Goal: Task Accomplishment & Management: Manage account settings

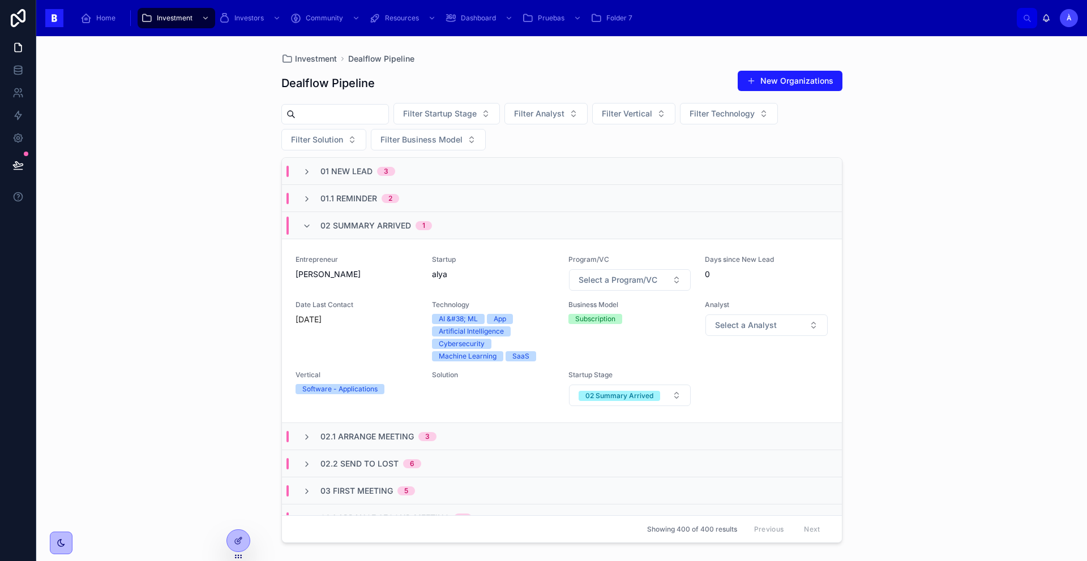
click at [363, 229] on span "02 Summary Arrived" at bounding box center [365, 225] width 91 height 11
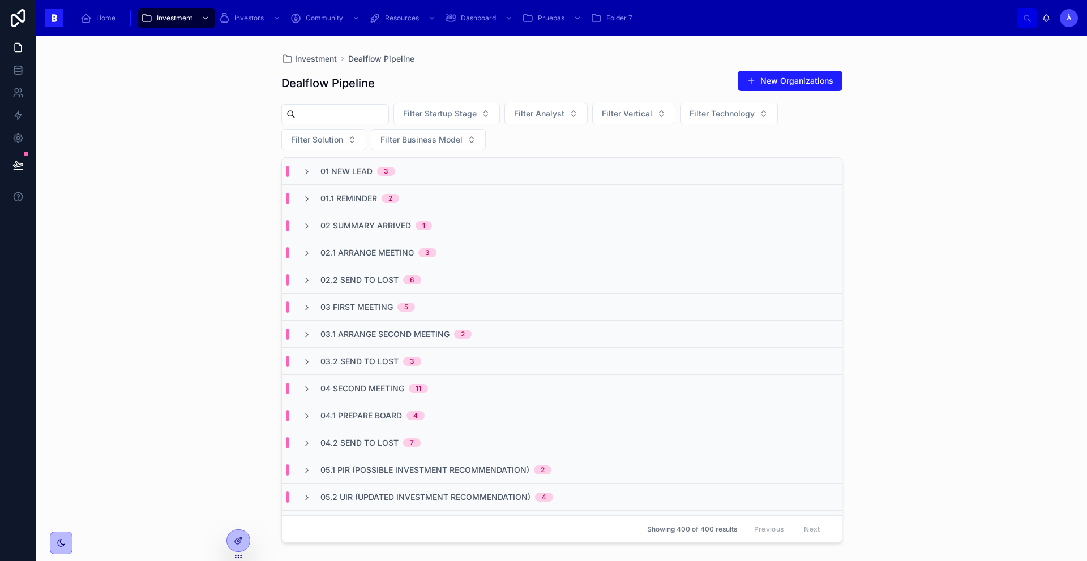
click at [352, 204] on div "01.1 Reminder 2" at bounding box center [562, 198] width 560 height 27
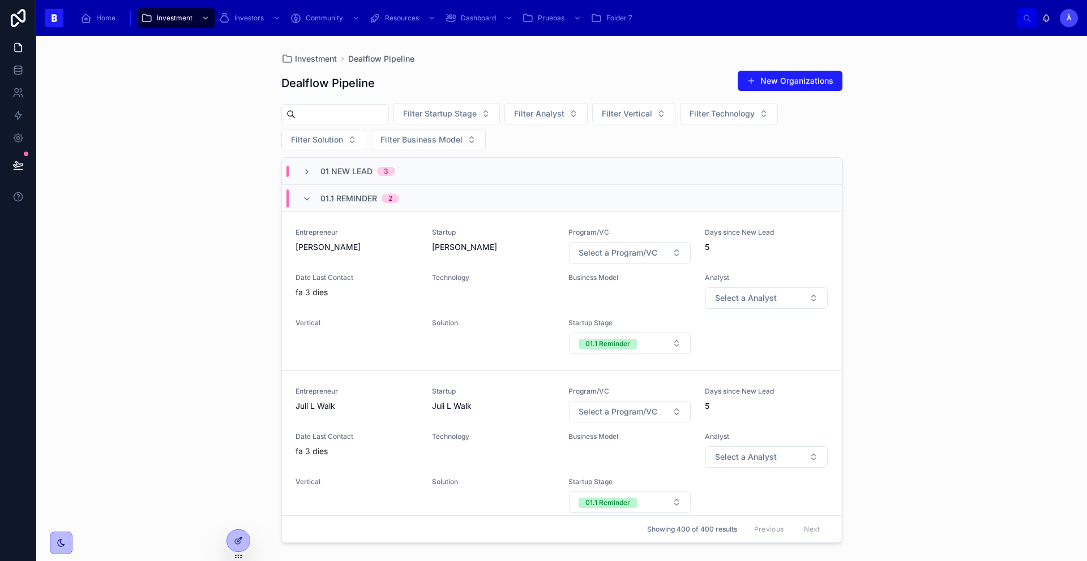
click at [352, 202] on span "01.1 Reminder" at bounding box center [348, 198] width 57 height 11
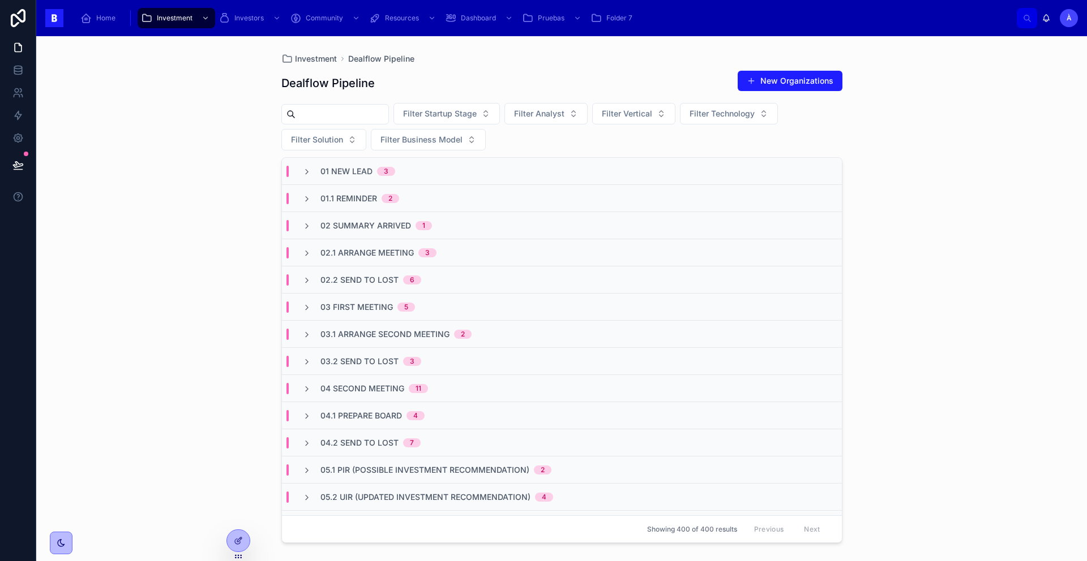
click at [358, 194] on span "01.1 Reminder" at bounding box center [348, 198] width 57 height 11
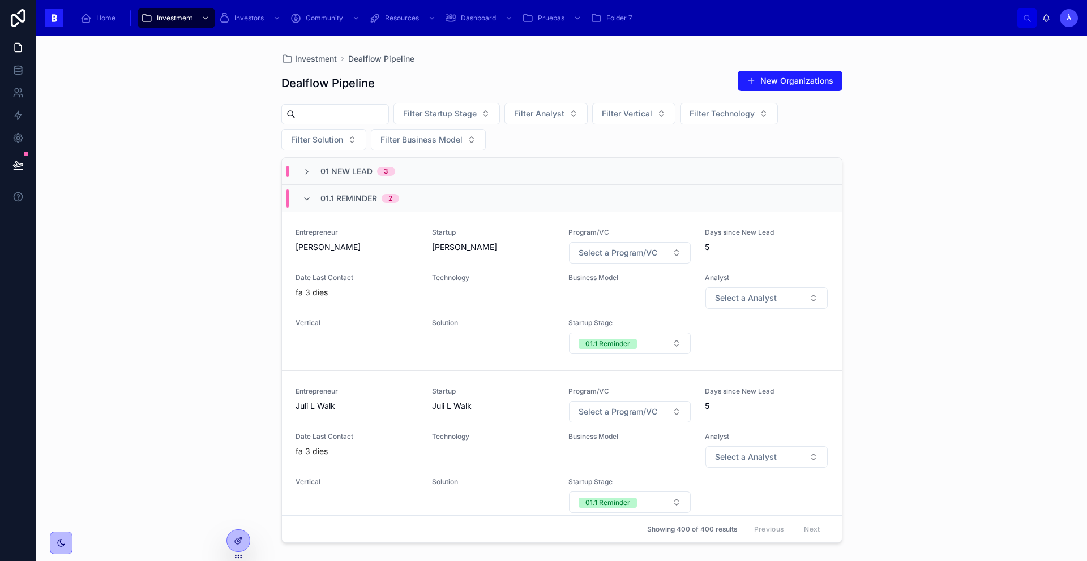
click at [393, 398] on div "Entrepreneur Juli L Walk" at bounding box center [356, 399] width 123 height 25
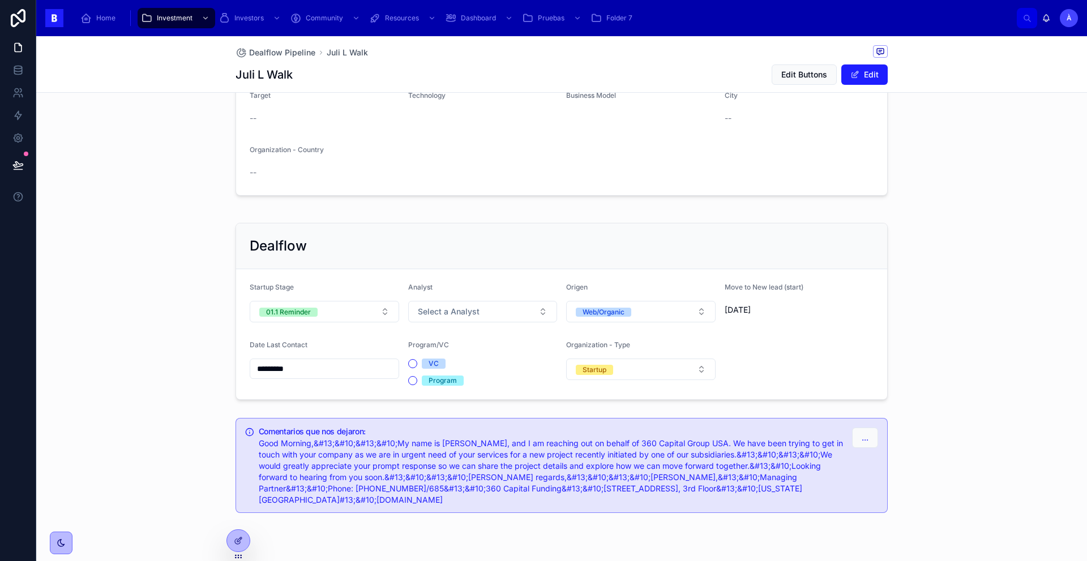
scroll to position [241, 0]
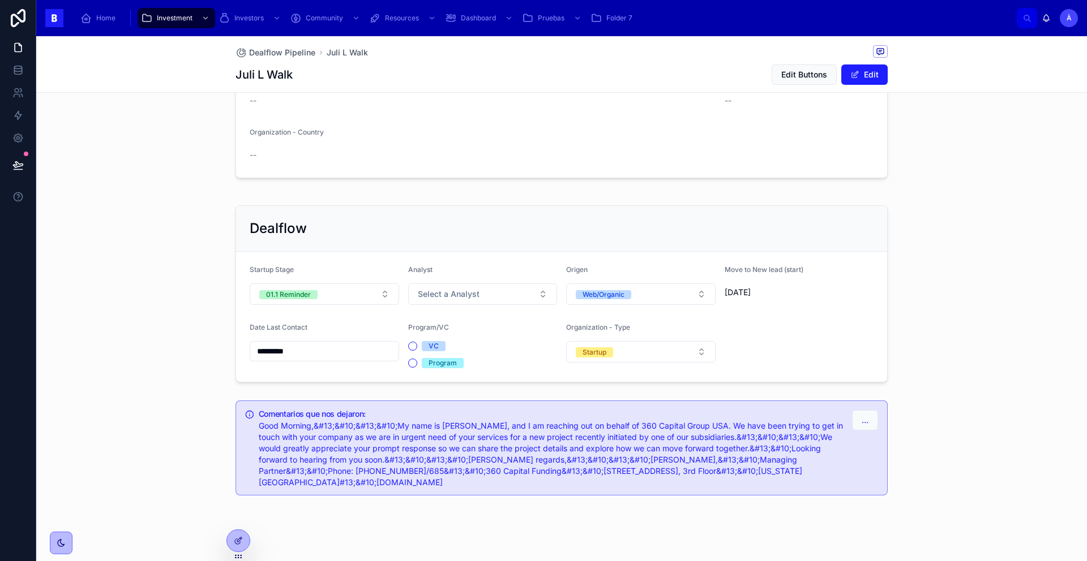
click at [317, 298] on button "01.1 Reminder" at bounding box center [324, 295] width 149 height 22
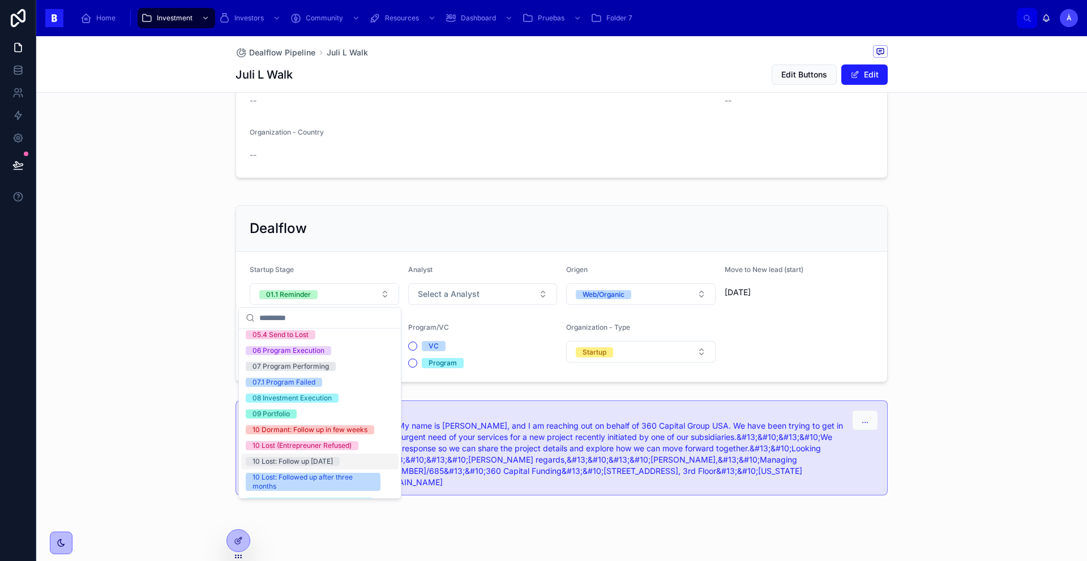
scroll to position [374, 0]
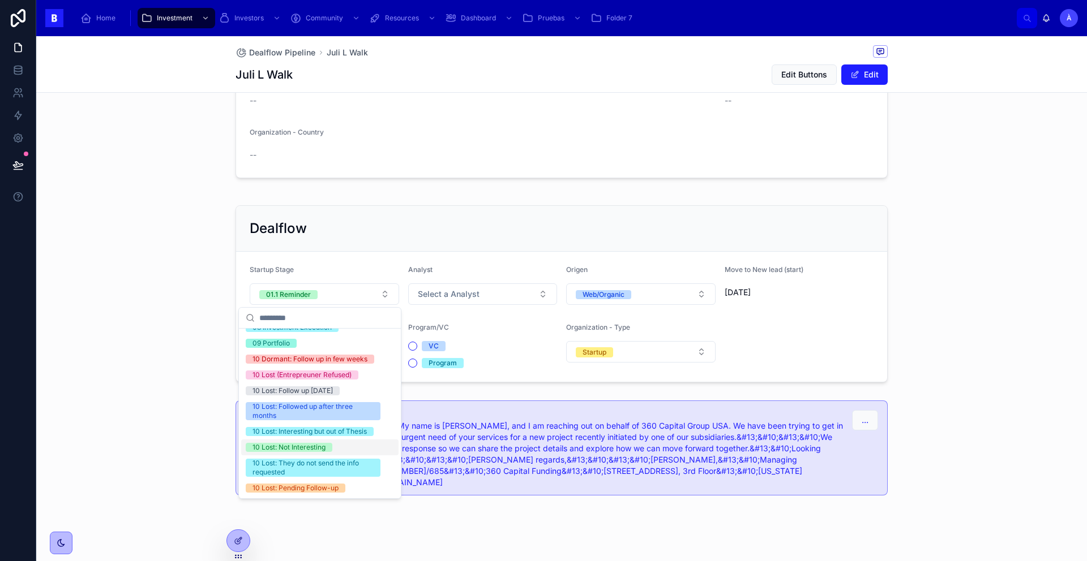
click at [311, 447] on div "10 Lost: Not Interesting" at bounding box center [288, 447] width 73 height 9
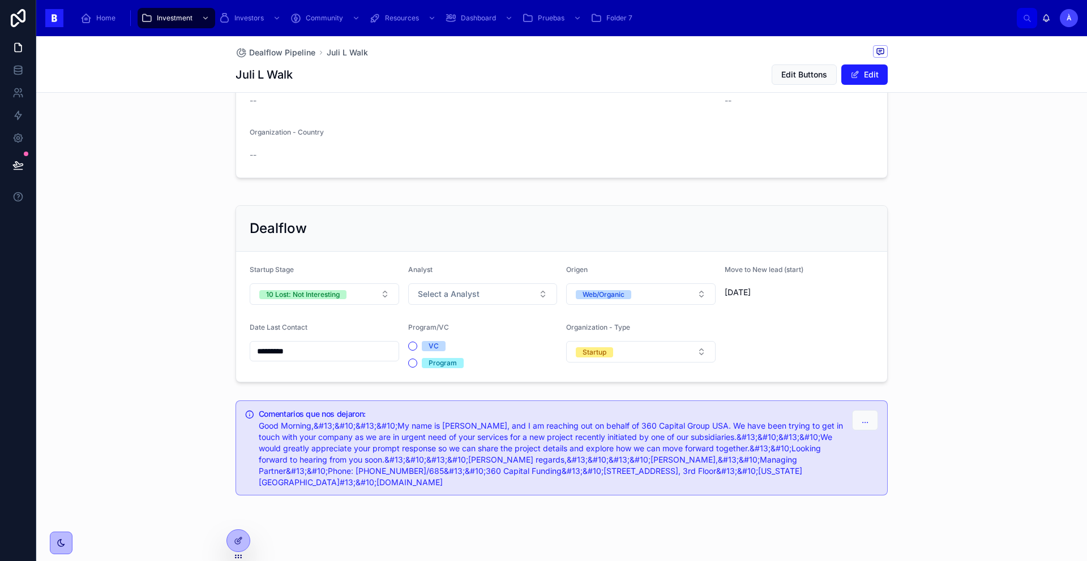
click at [439, 293] on span "Select a Analyst" at bounding box center [449, 294] width 62 height 11
click at [426, 382] on span "Àlex" at bounding box center [418, 386] width 28 height 9
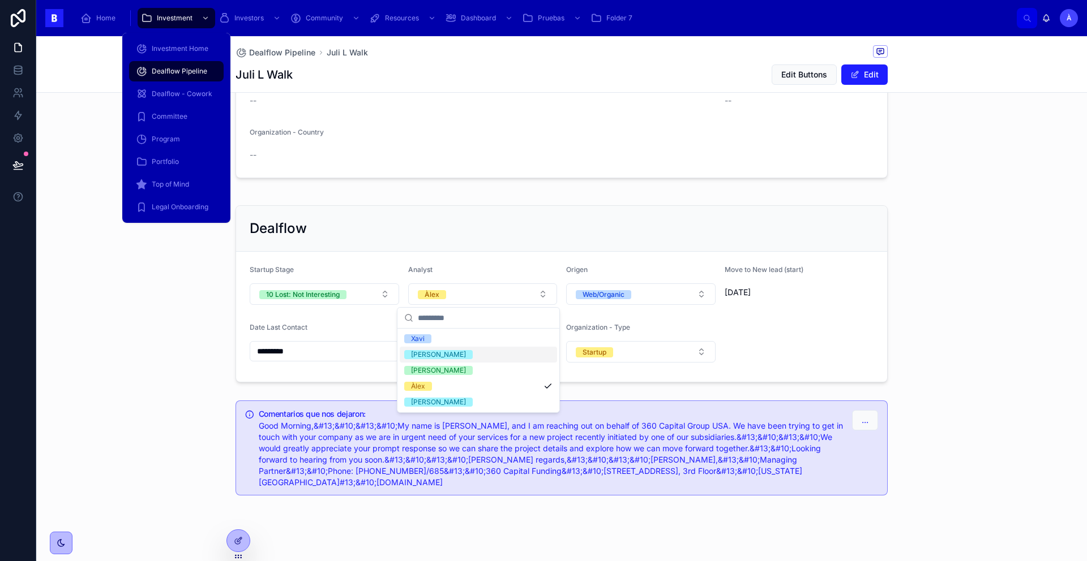
click at [164, 75] on span "Dealflow Pipeline" at bounding box center [179, 71] width 55 height 9
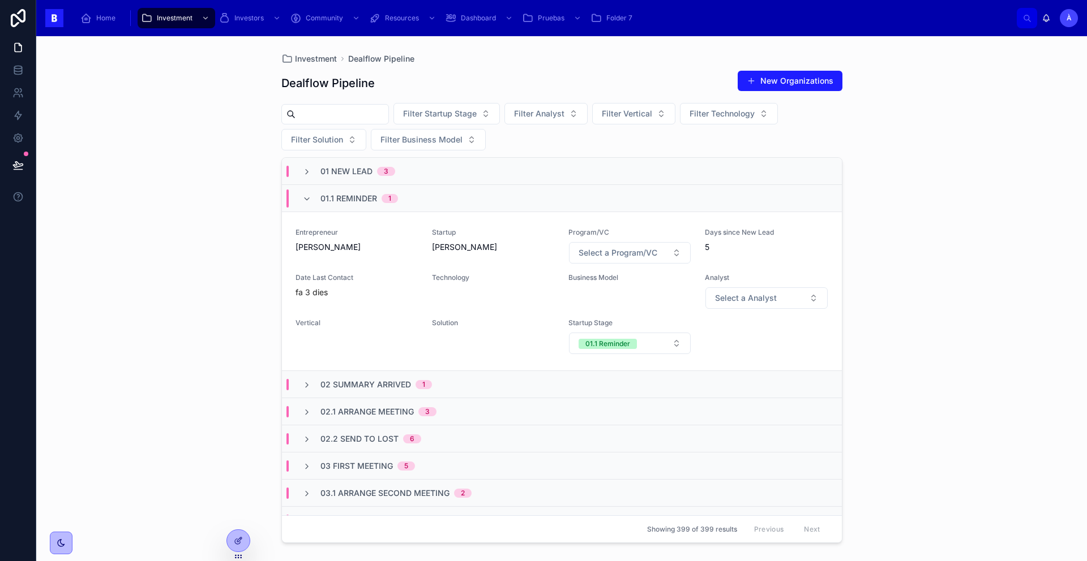
click at [359, 169] on span "01 New Lead" at bounding box center [346, 171] width 52 height 11
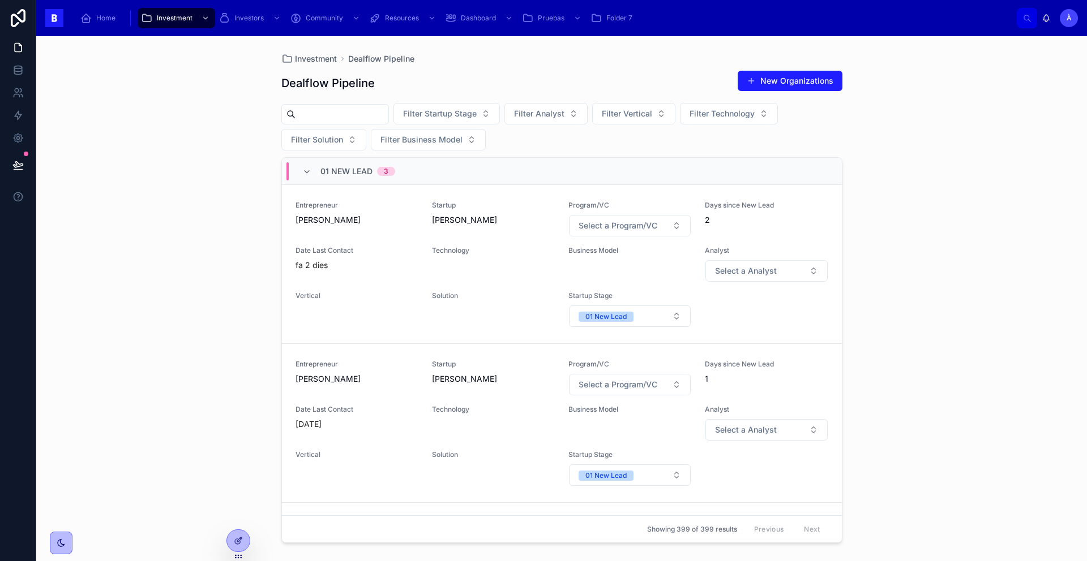
click at [338, 169] on span "01 New Lead" at bounding box center [346, 171] width 52 height 11
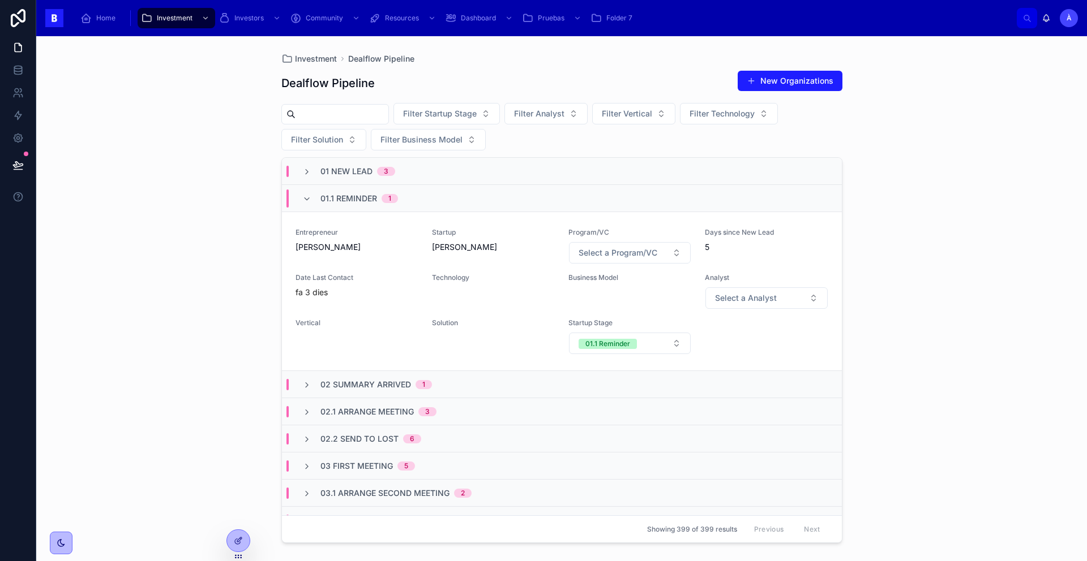
click at [357, 199] on span "01.1 Reminder" at bounding box center [348, 198] width 57 height 11
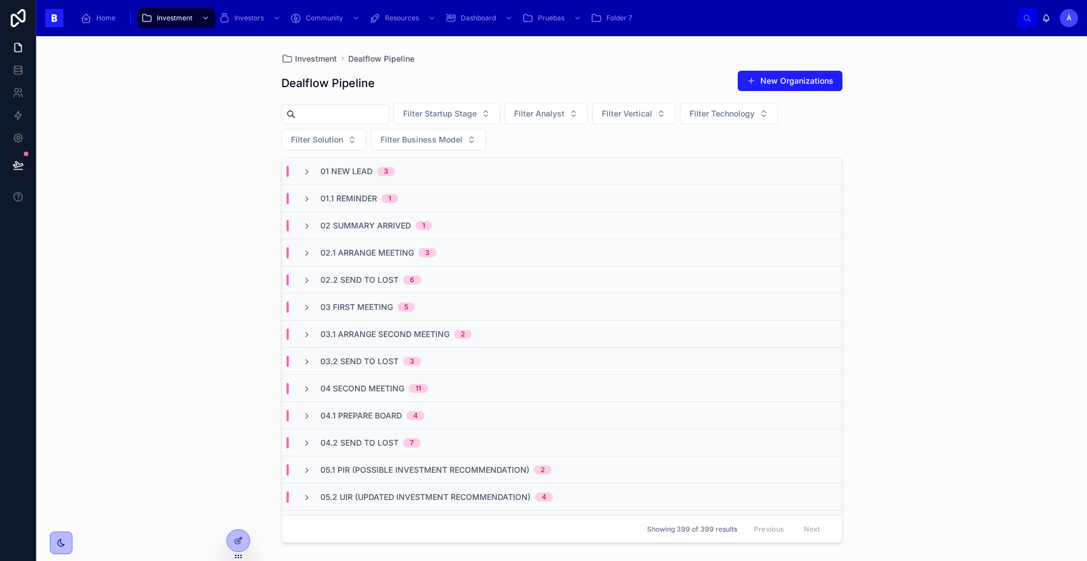
click at [372, 222] on span "02 Summary Arrived" at bounding box center [365, 225] width 91 height 11
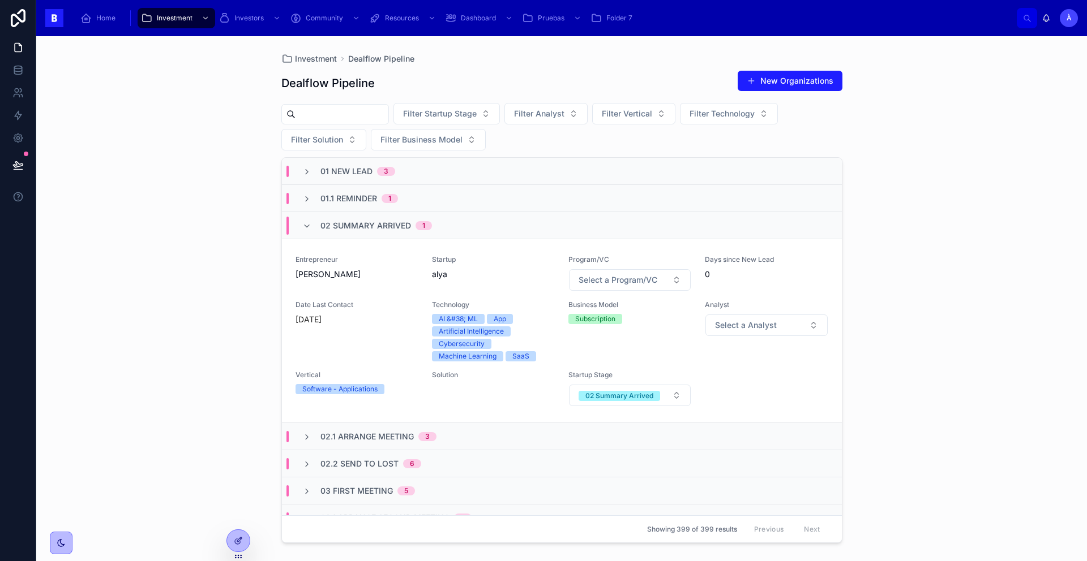
click at [382, 289] on div "Entrepreneur Alejandro Pérez Miranda" at bounding box center [356, 273] width 123 height 36
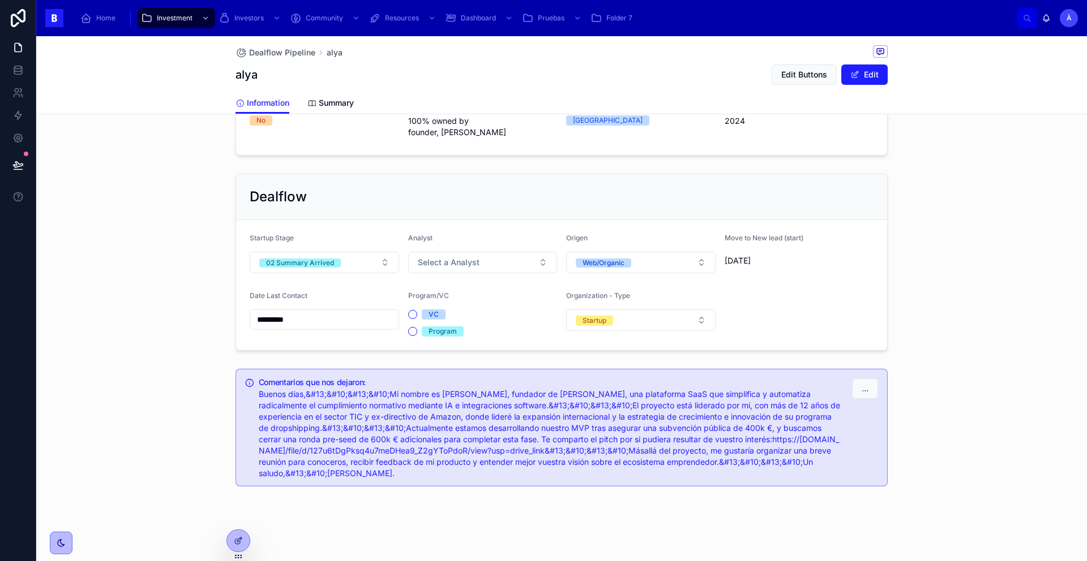
scroll to position [775, 0]
click at [479, 351] on div "Dealflow Startup Stage 02 Summary Arrived Analyst Select a Analyst Origen Web/O…" at bounding box center [562, 260] width 666 height 186
click at [490, 385] on div "Comentarios que nos dejaron: Buenos días,&#13;&#10;&#13;&#10;Mi nombre es Aleja…" at bounding box center [551, 426] width 584 height 101
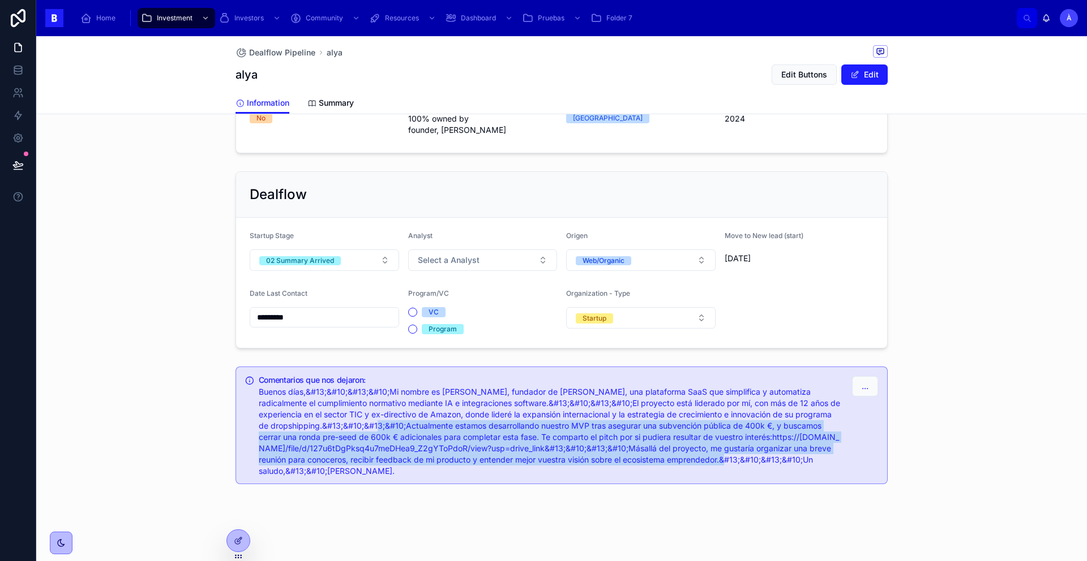
drag, startPoint x: 388, startPoint y: 426, endPoint x: 720, endPoint y: 461, distance: 334.1
click at [720, 461] on span "Buenos días,&#13;&#10;&#13;&#10;Mi nombre es Alejandro Pérez, fundador de alya,…" at bounding box center [549, 431] width 581 height 89
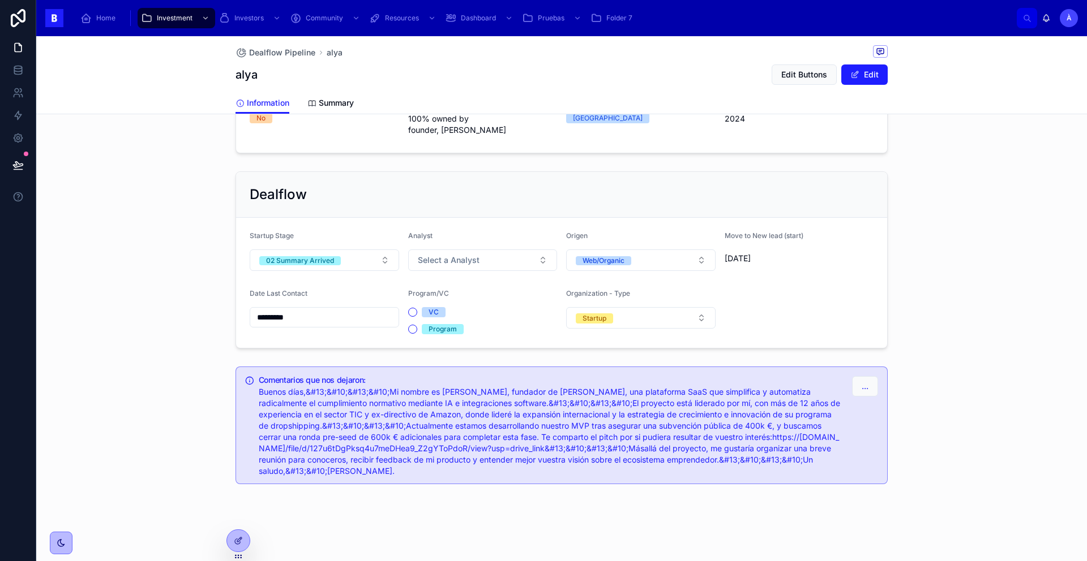
click at [396, 405] on span "Buenos días,&#13;&#10;&#13;&#10;Mi nombre es Alejandro Pérez, fundador de alya,…" at bounding box center [549, 431] width 581 height 89
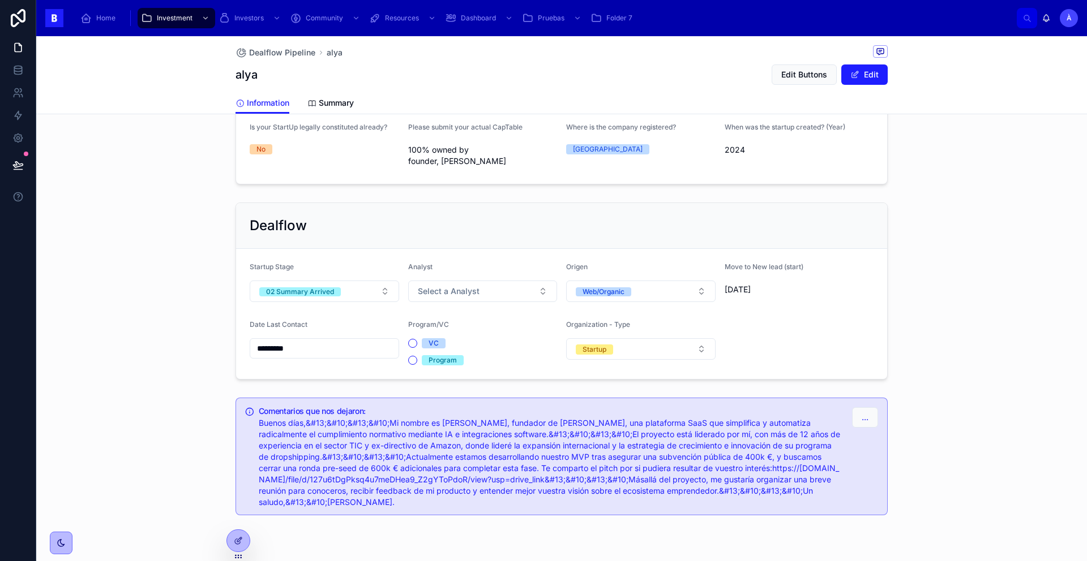
scroll to position [754, 0]
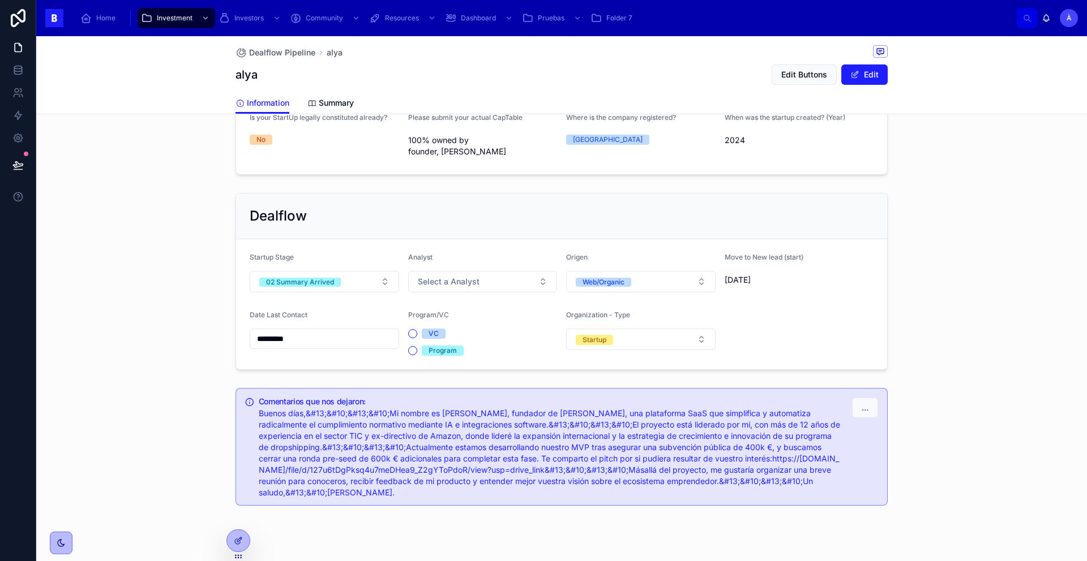
click at [345, 284] on button "02 Summary Arrived" at bounding box center [324, 282] width 149 height 22
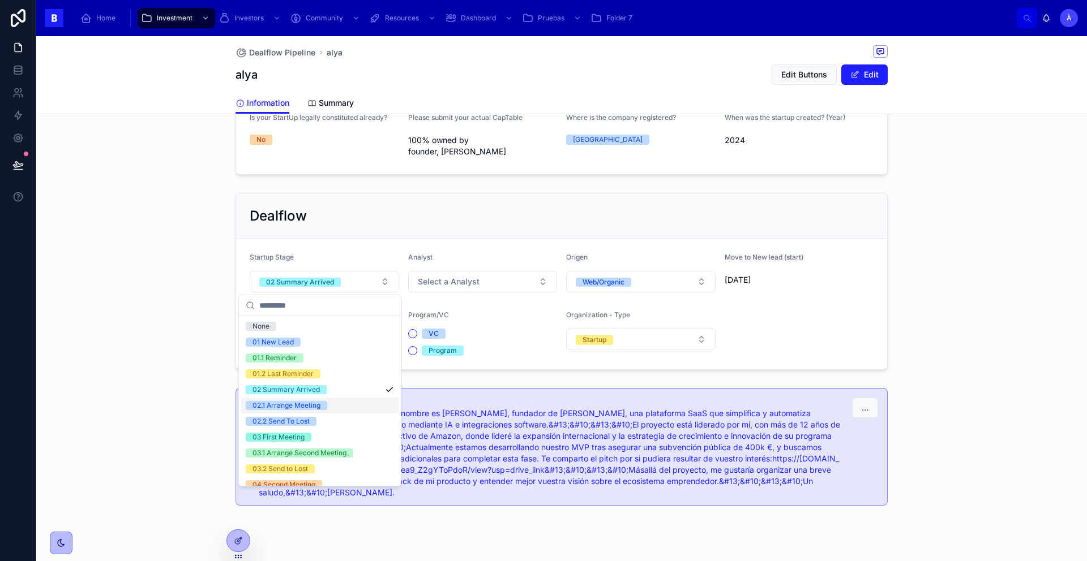
drag, startPoint x: 293, startPoint y: 406, endPoint x: 293, endPoint y: 394, distance: 12.5
click at [292, 406] on div "02.1 Arrange Meeting" at bounding box center [286, 405] width 68 height 9
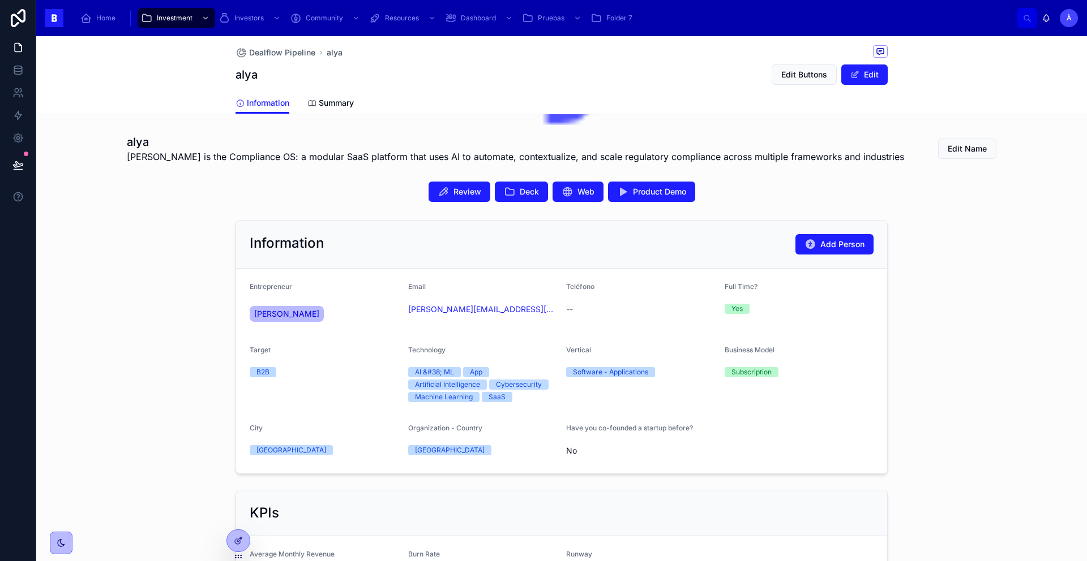
scroll to position [138, 0]
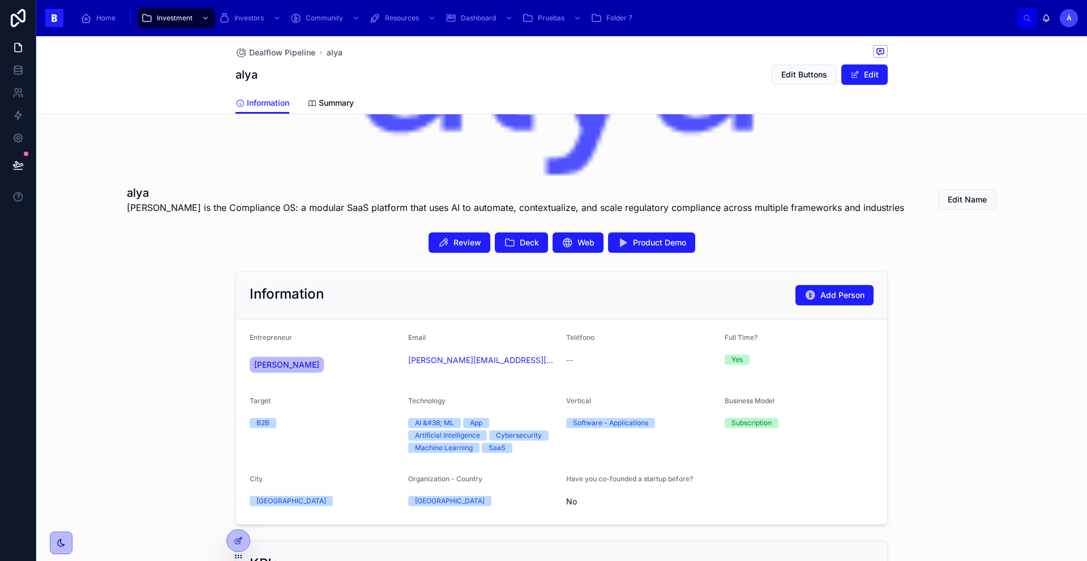
click at [303, 364] on span "Alejandro Pérez Miranda" at bounding box center [286, 364] width 65 height 11
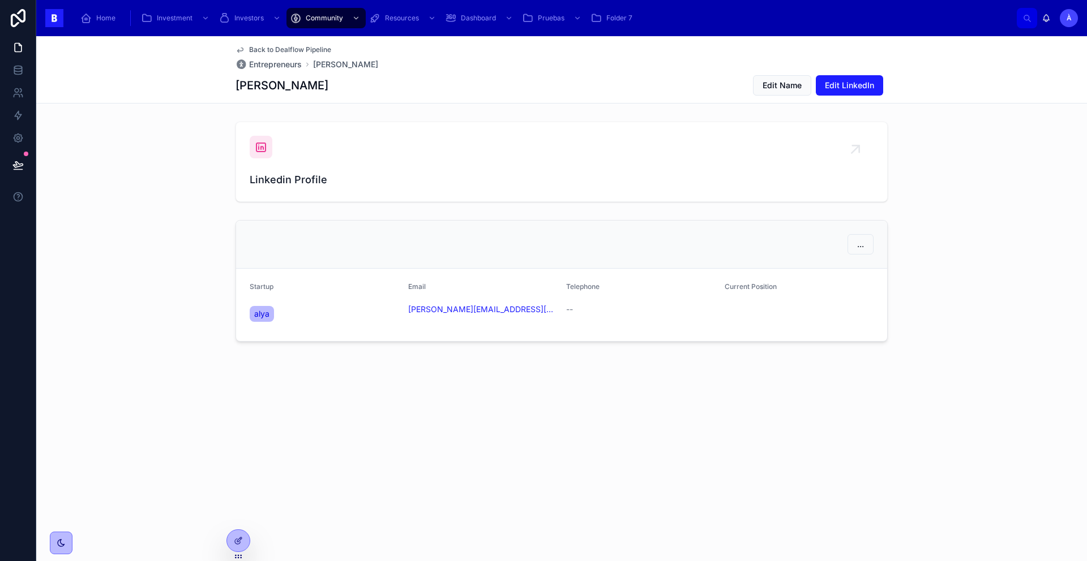
click at [263, 145] on icon at bounding box center [261, 147] width 14 height 14
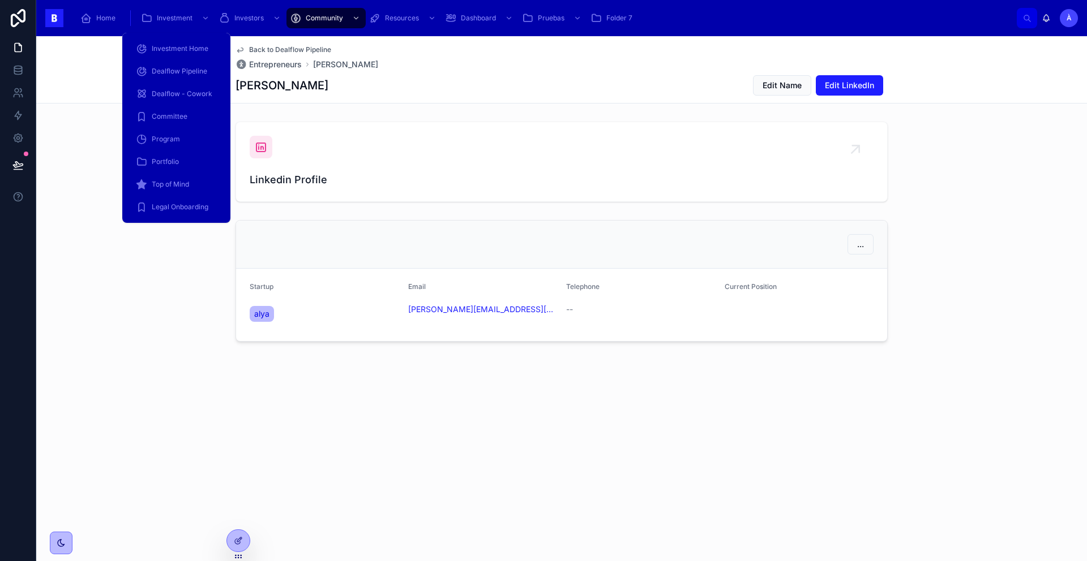
click at [184, 68] on span "Dealflow Pipeline" at bounding box center [179, 71] width 55 height 9
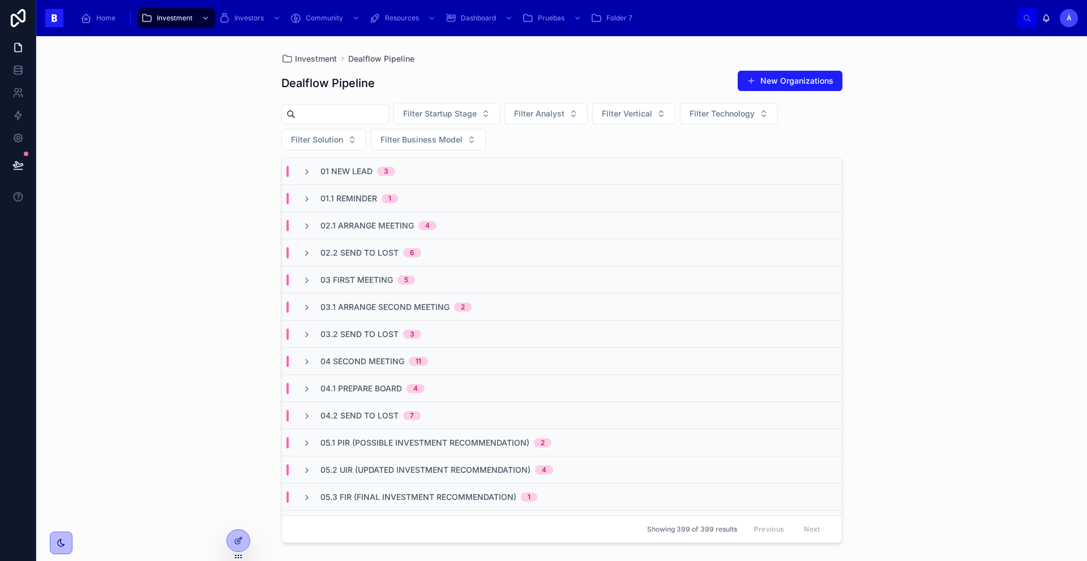
click at [360, 194] on span "01.1 Reminder" at bounding box center [348, 198] width 57 height 11
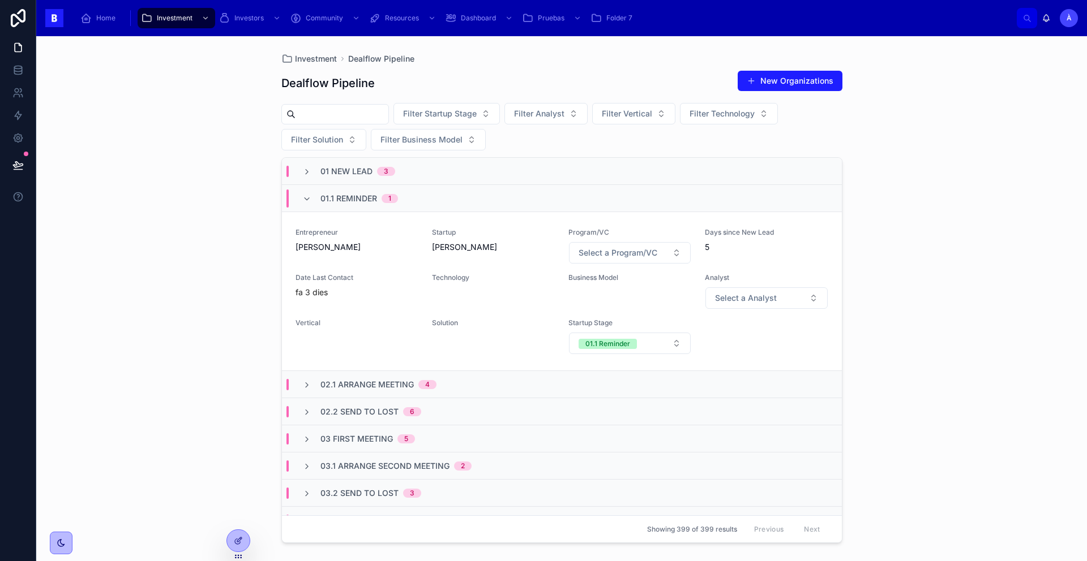
click at [360, 194] on span "01.1 Reminder" at bounding box center [348, 198] width 57 height 11
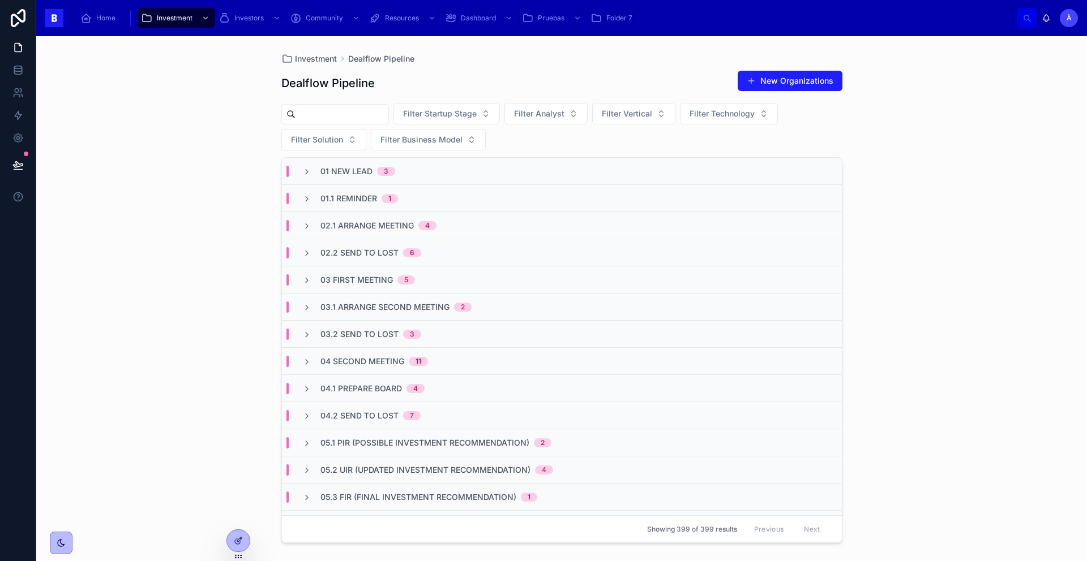
click at [354, 173] on span "01 New Lead" at bounding box center [346, 171] width 52 height 11
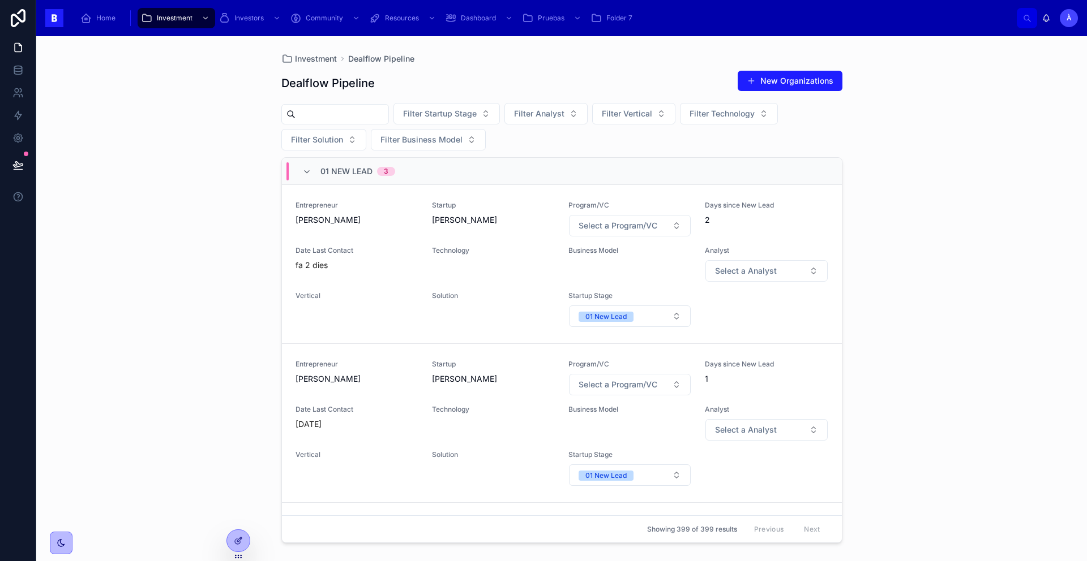
click at [354, 173] on span "01 New Lead" at bounding box center [346, 171] width 52 height 11
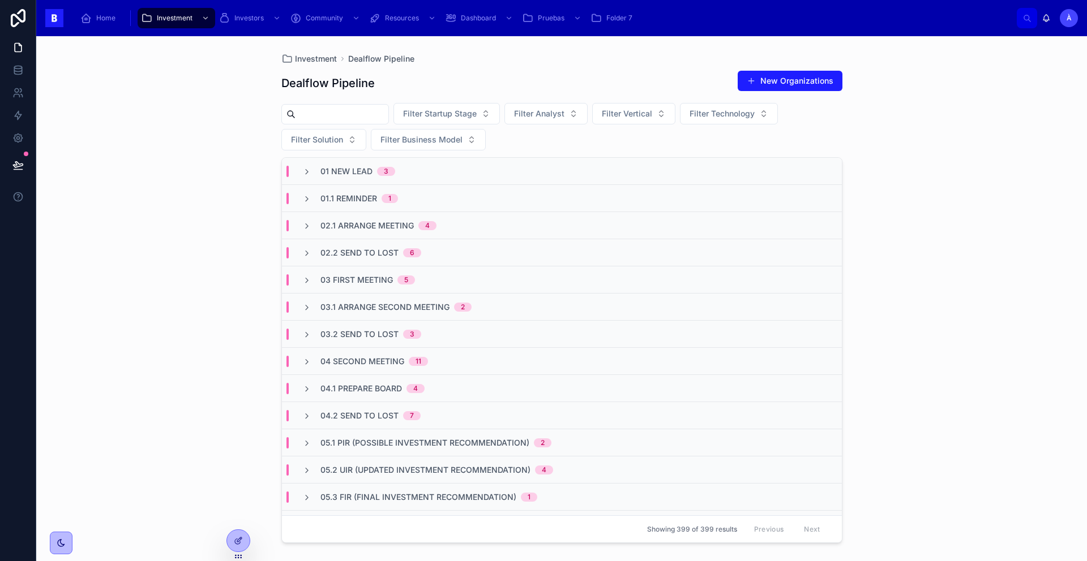
click at [209, 89] on div "Investment Dealflow Pipeline Dealflow Pipeline New Organizations Filter Startup…" at bounding box center [561, 298] width 1050 height 525
